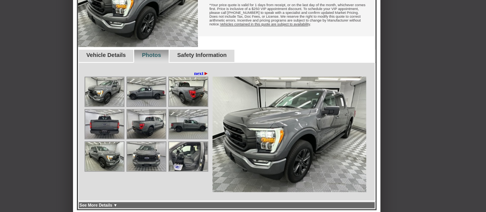
scroll to position [269, 0]
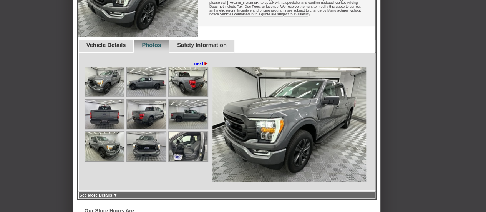
click at [108, 96] on img at bounding box center [104, 81] width 38 height 29
click at [151, 93] on img at bounding box center [146, 81] width 38 height 29
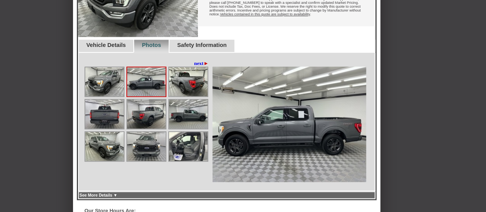
click at [196, 66] on link "next ►" at bounding box center [201, 63] width 15 height 6
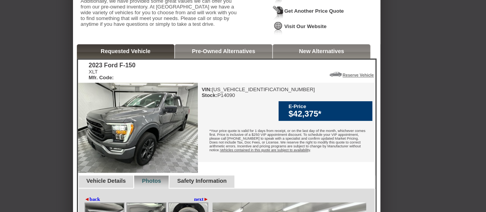
scroll to position [154, 0]
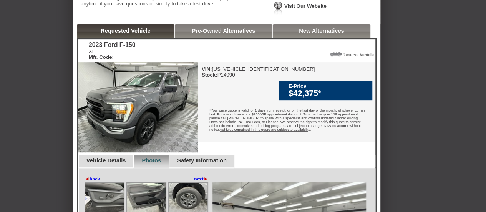
click at [165, 109] on img at bounding box center [138, 107] width 120 height 90
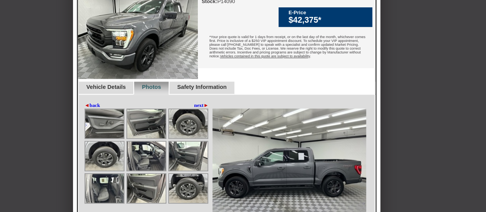
scroll to position [230, 0]
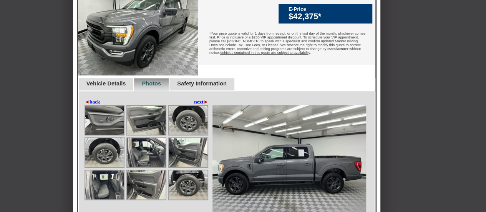
click at [327, 16] on div "$42,375*" at bounding box center [328, 17] width 80 height 10
click at [117, 86] on link "Vehicle Details" at bounding box center [106, 83] width 40 height 6
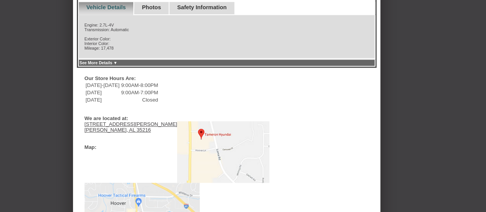
scroll to position [307, 0]
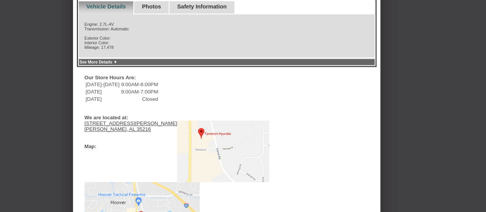
click at [104, 64] on link "See More Details ▼" at bounding box center [98, 62] width 38 height 5
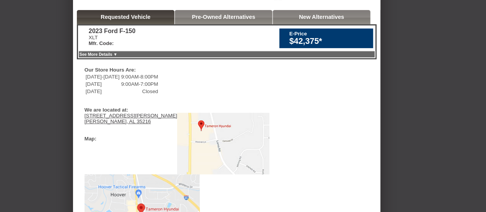
scroll to position [157, 0]
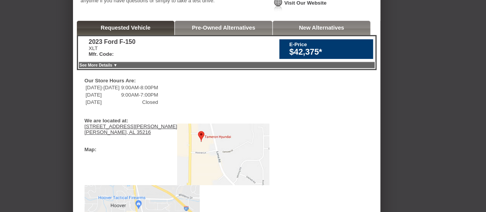
click at [117, 67] on link "See More Details ▼" at bounding box center [98, 65] width 38 height 5
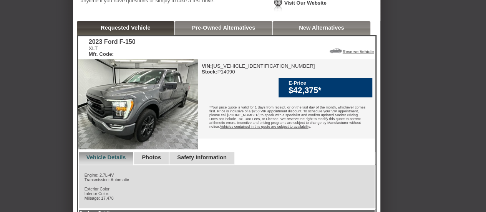
click at [171, 119] on img at bounding box center [138, 104] width 120 height 90
